Goal: Task Accomplishment & Management: Manage account settings

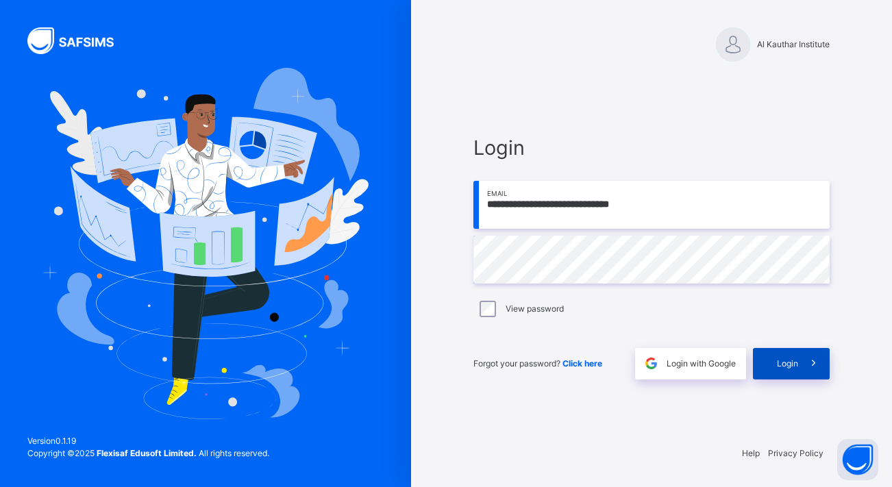
click at [799, 358] on span at bounding box center [815, 364] width 32 height 32
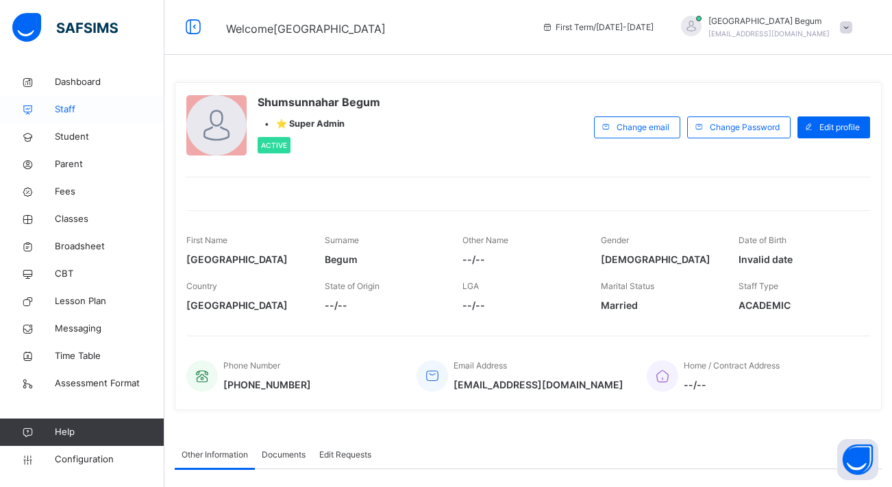
click at [115, 112] on span "Staff" at bounding box center [110, 110] width 110 height 14
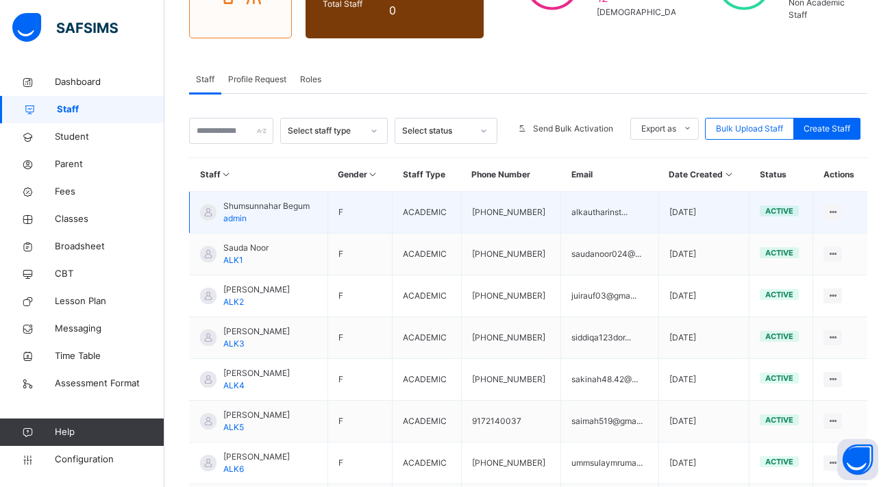
scroll to position [193, 0]
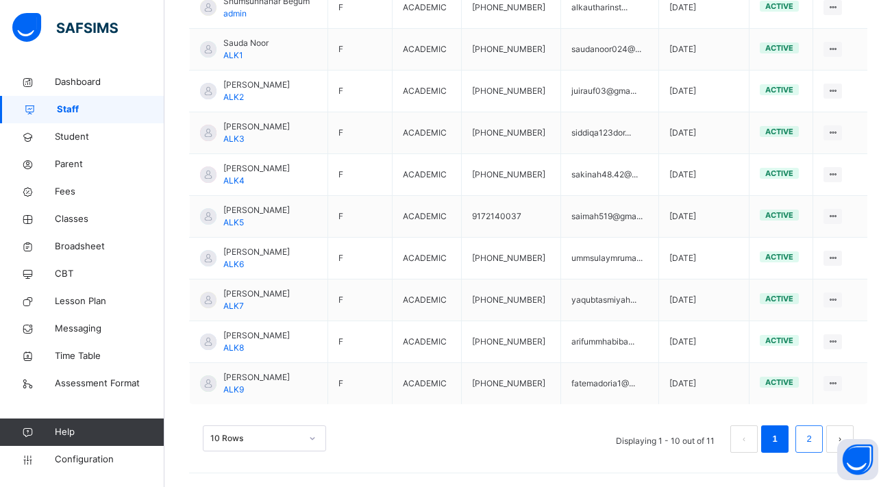
click at [796, 439] on li "2" at bounding box center [809, 439] width 27 height 27
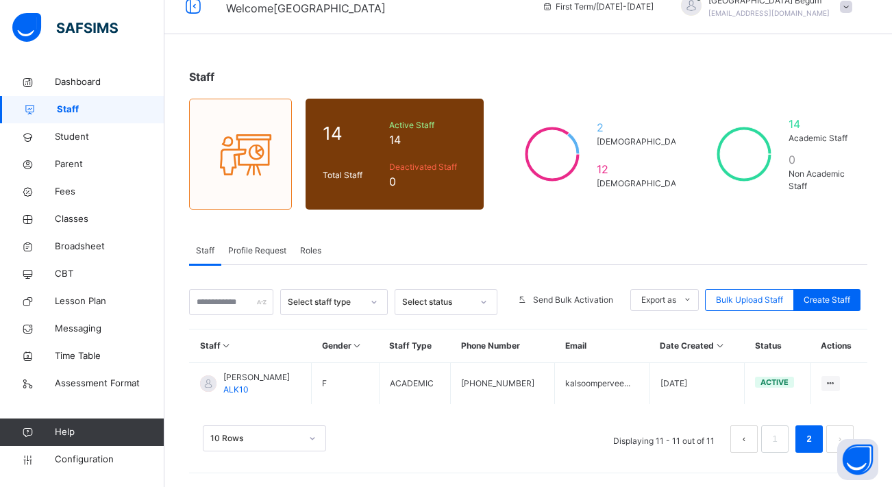
scroll to position [21, 0]
click at [69, 145] on link "Student" at bounding box center [82, 136] width 165 height 27
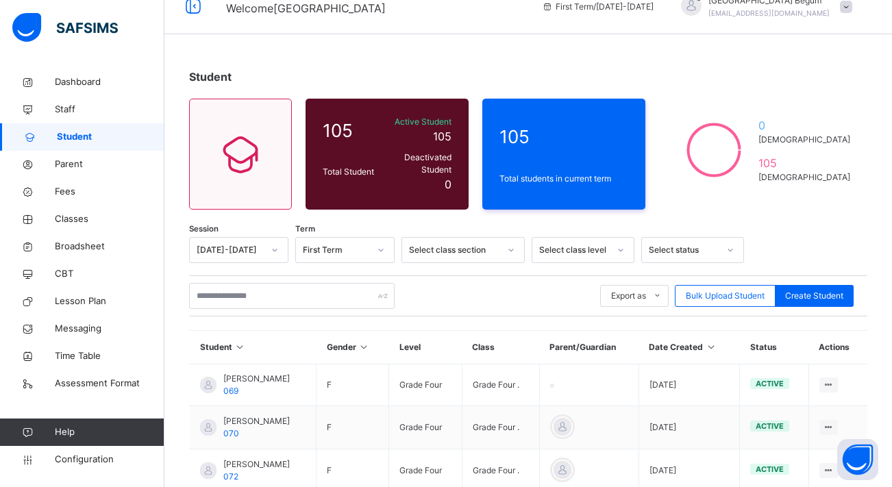
click at [588, 244] on div "Select class level" at bounding box center [574, 250] width 70 height 12
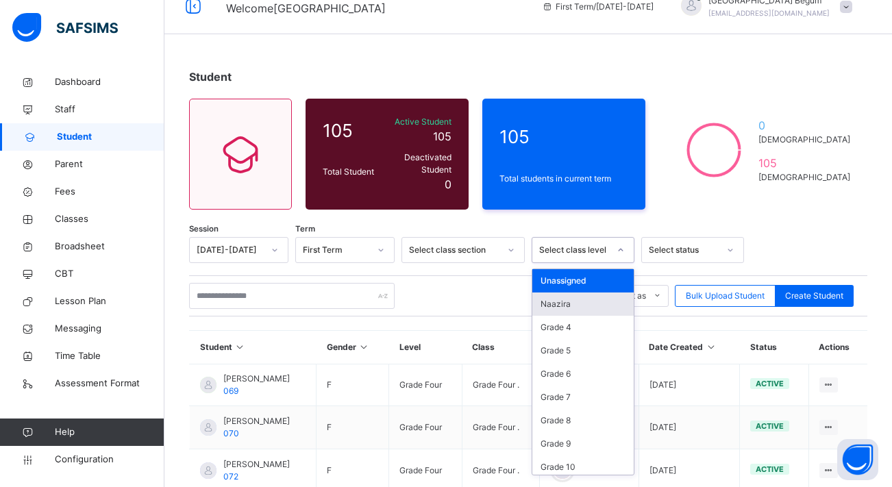
click at [566, 303] on div "Naazira" at bounding box center [583, 304] width 101 height 23
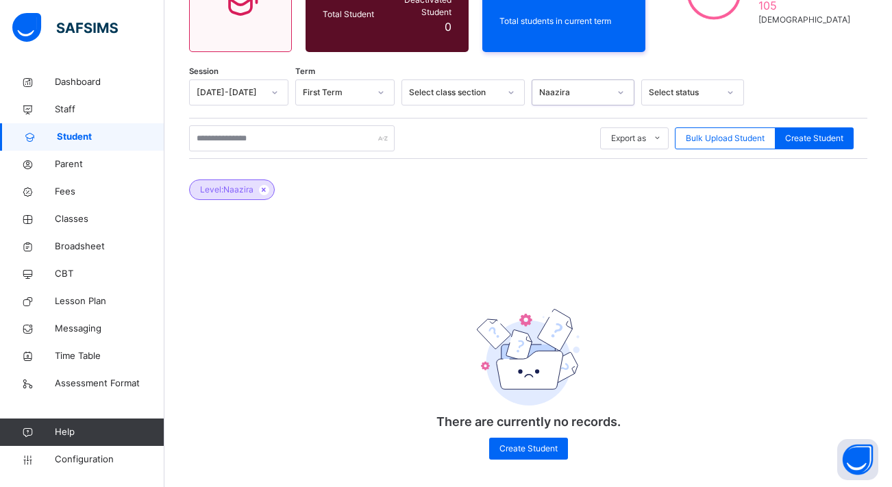
scroll to position [177, 0]
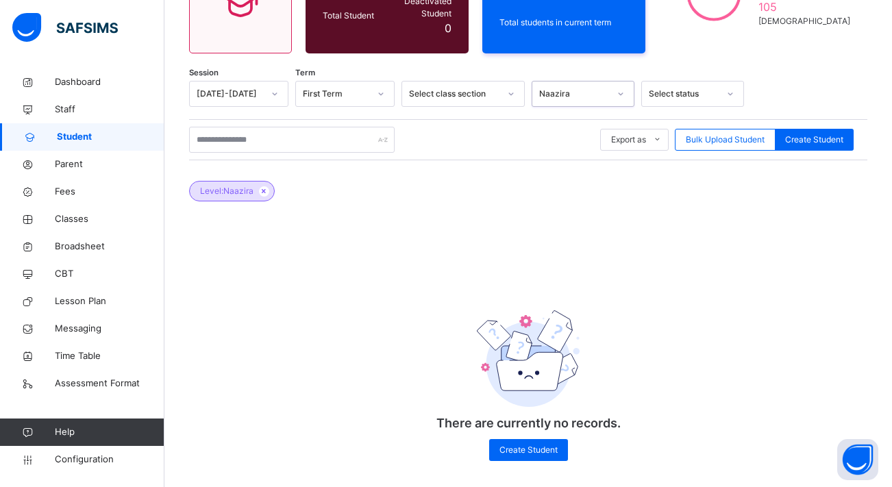
click at [582, 88] on div "Naazira" at bounding box center [574, 94] width 70 height 12
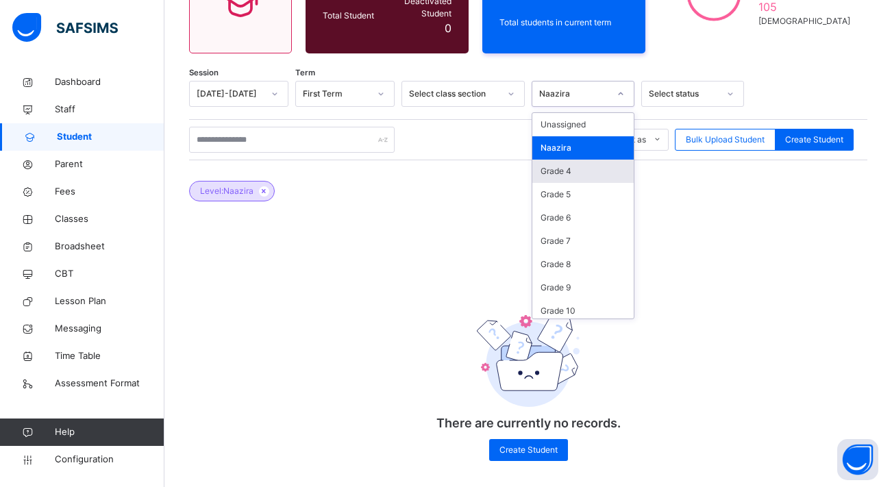
click at [566, 167] on div "Grade 4" at bounding box center [583, 171] width 101 height 23
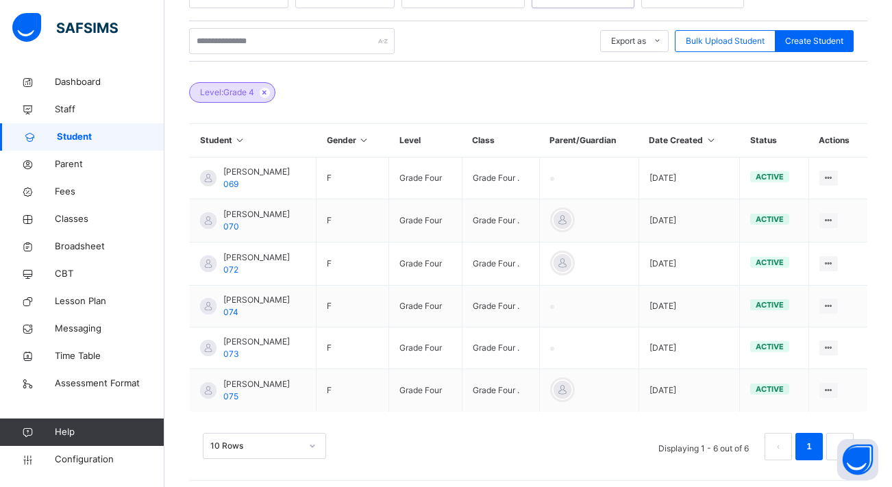
scroll to position [275, 0]
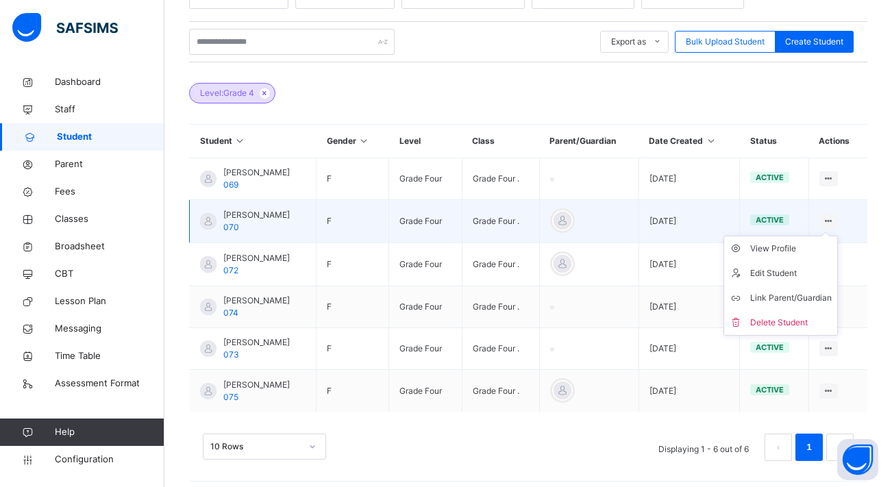
click at [823, 216] on icon at bounding box center [829, 221] width 12 height 10
click at [823, 236] on ul "View Profile Edit Student Link Parent/Guardian Delete Student" at bounding box center [781, 286] width 114 height 100
click at [785, 267] on div "Edit Student" at bounding box center [792, 274] width 82 height 14
select select "**"
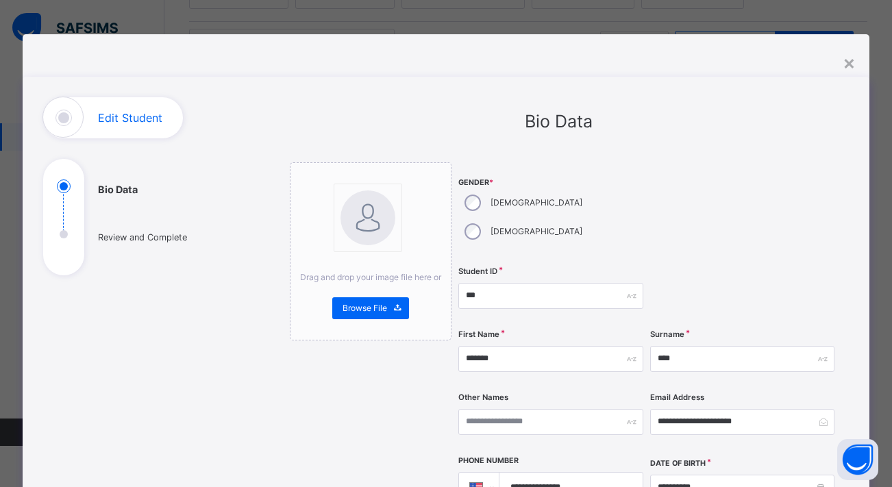
scroll to position [0, 0]
click at [117, 112] on h1 "Edit Student" at bounding box center [130, 117] width 64 height 11
click at [117, 115] on h1 "Edit Student" at bounding box center [130, 117] width 64 height 11
click at [843, 64] on div "×" at bounding box center [849, 62] width 13 height 29
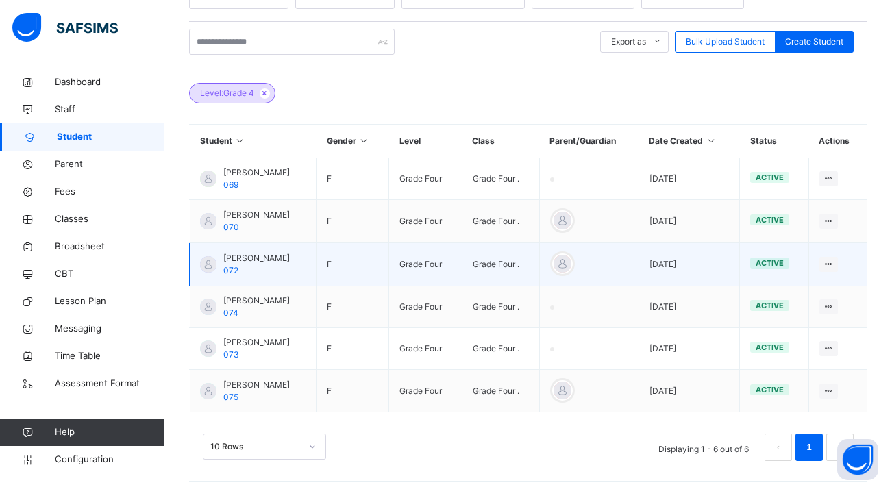
scroll to position [273, 0]
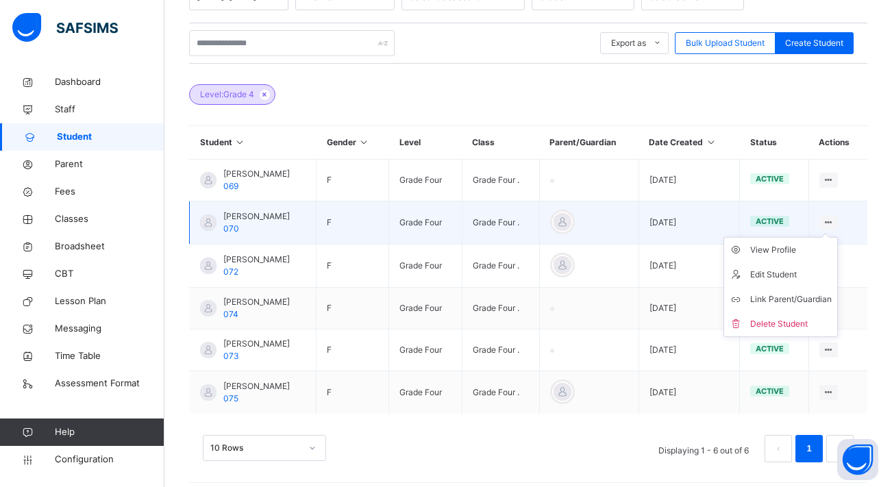
click at [823, 217] on icon at bounding box center [829, 222] width 12 height 10
click at [781, 268] on div "Edit Student" at bounding box center [792, 275] width 82 height 14
select select "**"
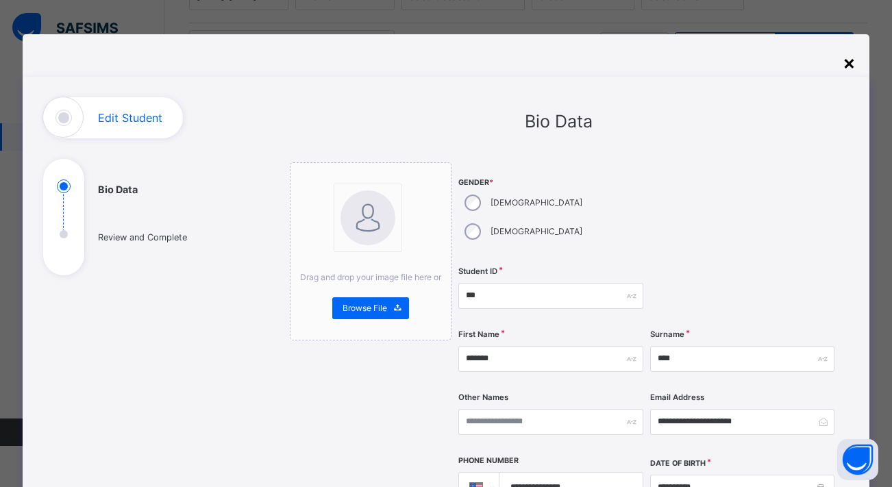
scroll to position [0, 0]
click at [846, 63] on div "×" at bounding box center [849, 62] width 13 height 29
